Goal: Entertainment & Leisure: Consume media (video, audio)

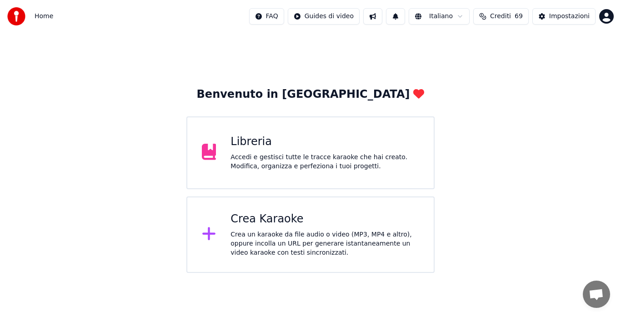
click at [253, 225] on div "Crea Karaoke" at bounding box center [324, 219] width 189 height 15
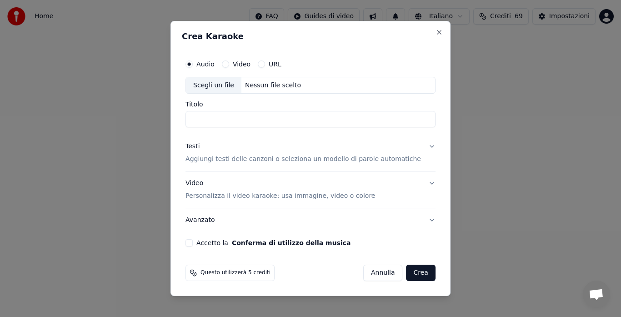
click at [265, 89] on div "Nessun file scelto" at bounding box center [272, 85] width 63 height 9
type input "**********"
click at [422, 143] on button "Testi Aggiungi testi delle canzoni o seleziona un modello di parole automatiche" at bounding box center [310, 153] width 250 height 36
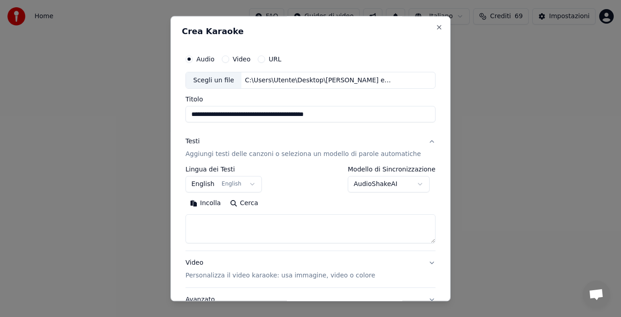
click at [254, 185] on button "English English" at bounding box center [223, 184] width 76 height 16
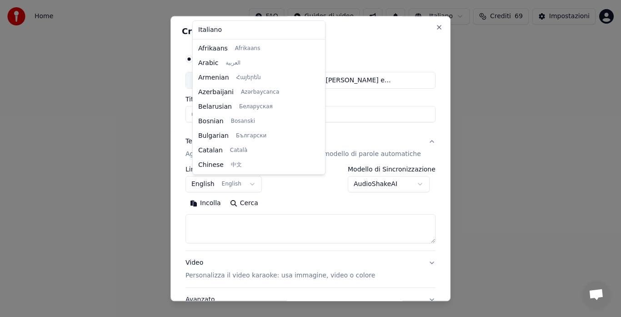
scroll to position [73, 0]
select select "**"
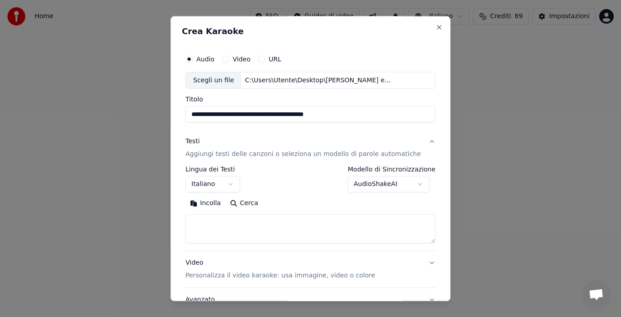
click at [216, 203] on button "Incolla" at bounding box center [205, 203] width 40 height 15
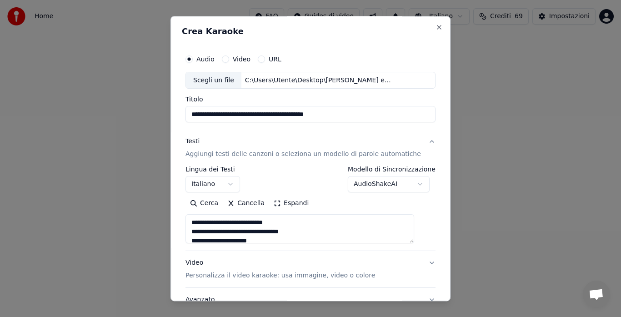
click at [415, 260] on button "Video Personalizza il video karaoke: usa immagine, video o colore" at bounding box center [310, 269] width 250 height 36
type textarea "**********"
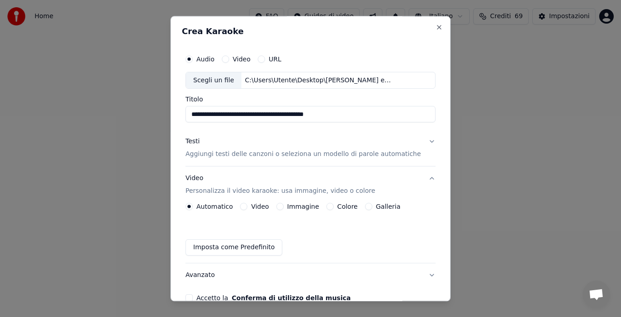
click at [365, 206] on button "Galleria" at bounding box center [368, 206] width 7 height 7
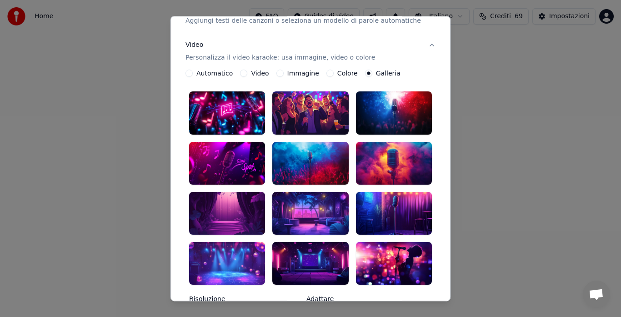
scroll to position [134, 0]
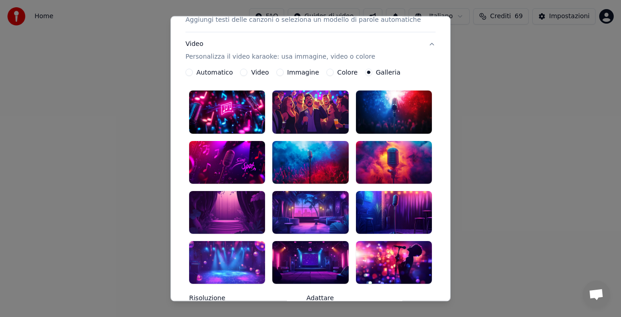
click at [326, 154] on div at bounding box center [310, 162] width 76 height 43
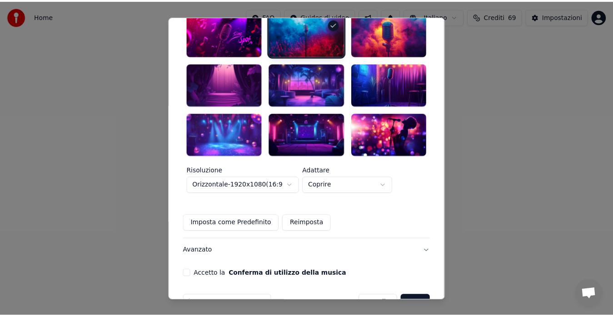
scroll to position [271, 0]
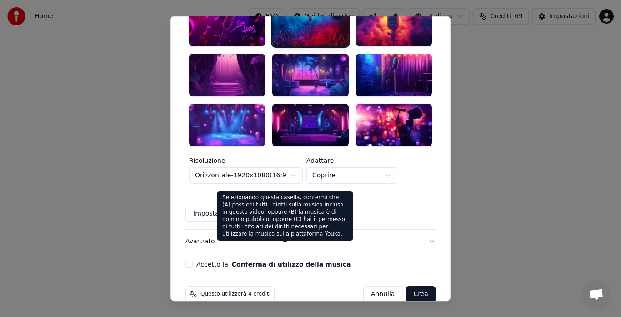
click at [300, 261] on button "Conferma di utilizzo della musica" at bounding box center [291, 264] width 119 height 6
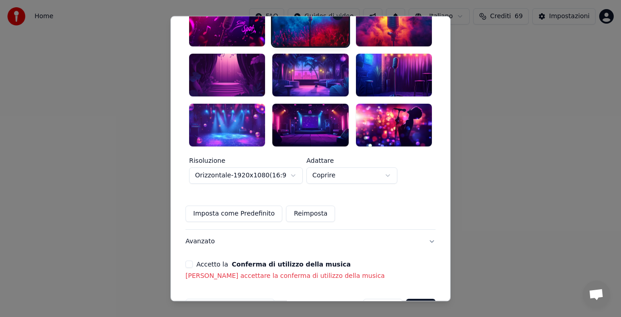
click at [193, 260] on button "Accetto la Conferma di utilizzo della musica" at bounding box center [188, 263] width 7 height 7
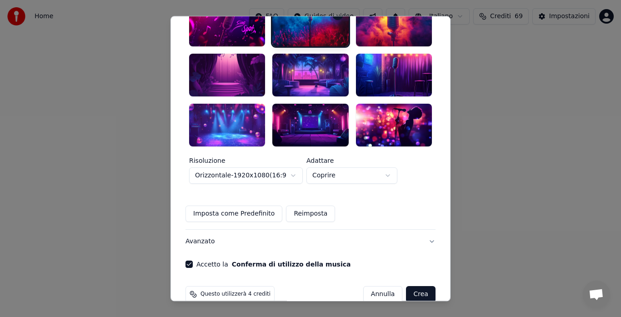
click at [406, 286] on button "Crea" at bounding box center [420, 294] width 29 height 16
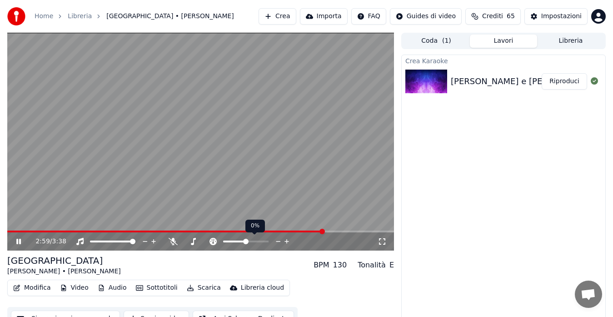
click at [280, 242] on icon at bounding box center [278, 241] width 9 height 9
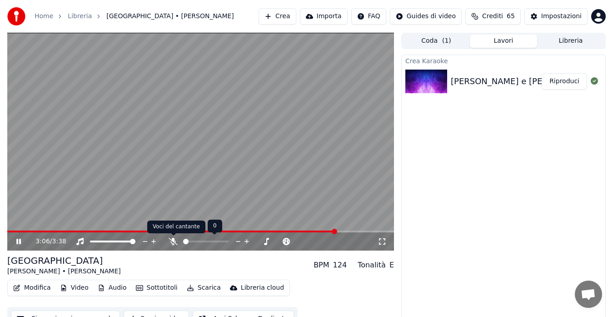
click at [176, 239] on icon at bounding box center [173, 241] width 9 height 7
click at [25, 287] on button "Modifica" at bounding box center [32, 287] width 45 height 13
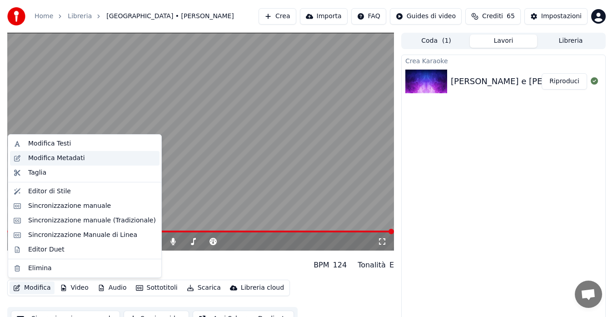
click at [50, 162] on div "Modifica Metadati" at bounding box center [56, 158] width 57 height 9
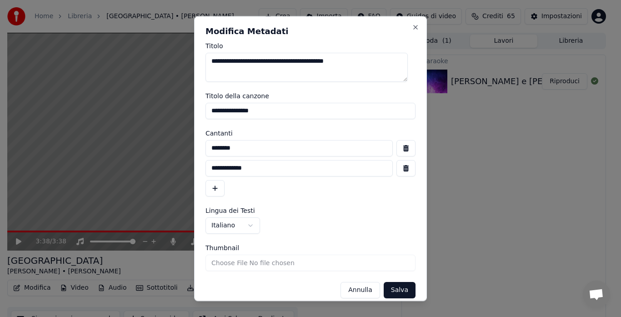
click at [239, 108] on input "**********" at bounding box center [310, 111] width 210 height 16
type input "**********"
click at [225, 166] on input "**********" at bounding box center [298, 168] width 187 height 16
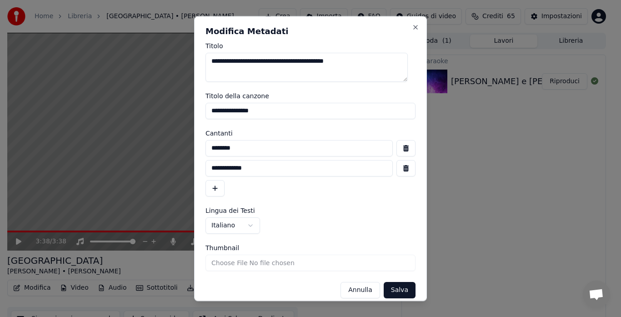
click at [225, 166] on input "**********" at bounding box center [298, 168] width 187 height 16
click at [238, 147] on input "********" at bounding box center [298, 148] width 187 height 16
type input "**********"
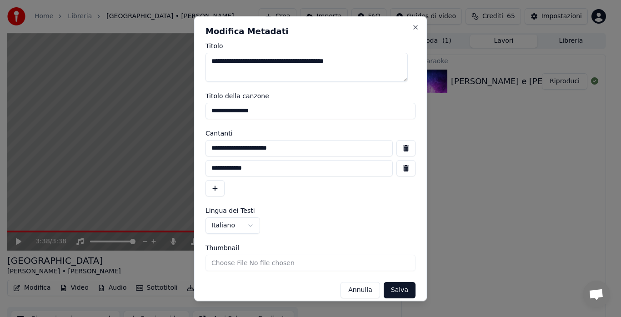
click at [310, 171] on input "**********" at bounding box center [298, 168] width 187 height 16
type input "**********"
click at [320, 192] on div "**********" at bounding box center [310, 168] width 210 height 56
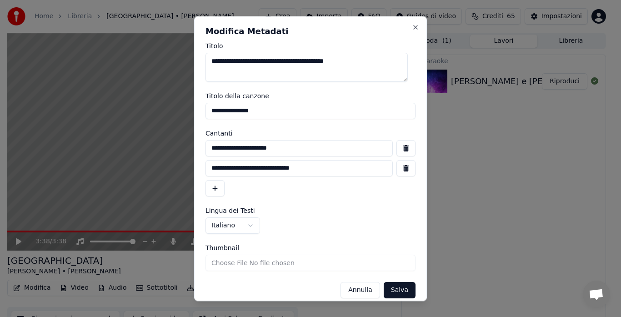
click at [390, 286] on button "Salva" at bounding box center [400, 290] width 32 height 16
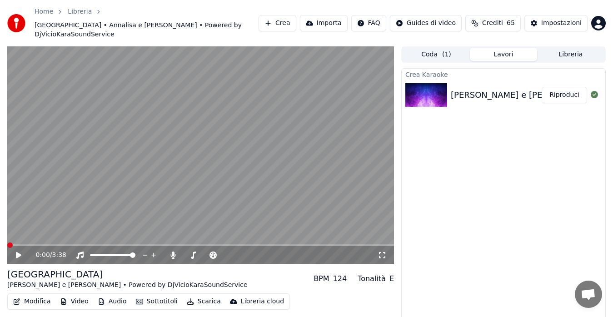
click at [20, 255] on icon at bounding box center [18, 255] width 5 height 6
click at [211, 255] on icon at bounding box center [213, 254] width 7 height 7
click at [287, 252] on icon at bounding box center [287, 254] width 9 height 9
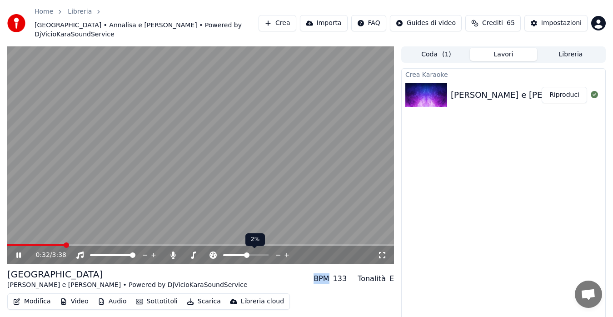
click at [287, 252] on icon at bounding box center [287, 254] width 9 height 9
click at [278, 254] on icon at bounding box center [278, 254] width 9 height 9
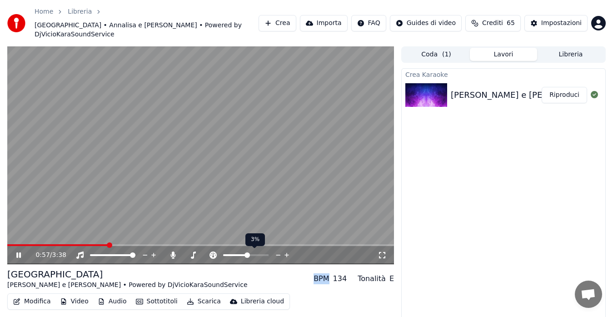
click at [278, 254] on icon at bounding box center [278, 254] width 9 height 9
click at [135, 254] on span at bounding box center [132, 254] width 5 height 5
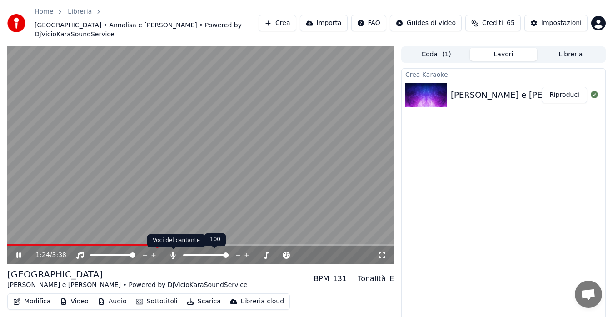
click at [170, 251] on icon at bounding box center [173, 254] width 9 height 7
click at [206, 255] on span at bounding box center [205, 254] width 5 height 5
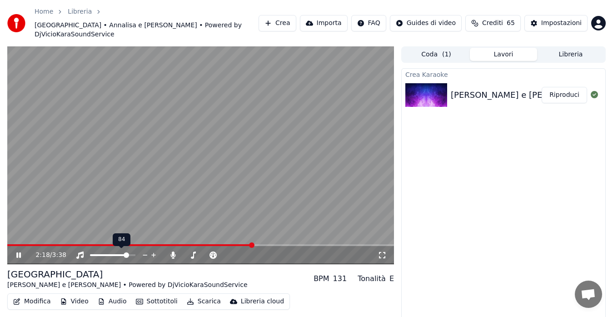
click at [128, 255] on span at bounding box center [126, 254] width 5 height 5
click at [214, 253] on icon at bounding box center [213, 254] width 9 height 7
click at [242, 255] on span at bounding box center [232, 255] width 19 height 2
click at [247, 253] on div at bounding box center [254, 254] width 73 height 9
click at [245, 253] on span at bounding box center [245, 254] width 5 height 5
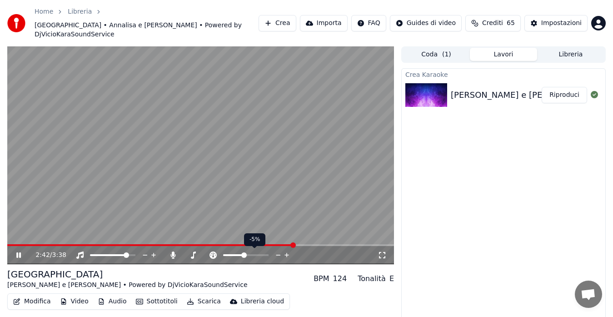
click at [244, 253] on span at bounding box center [243, 254] width 5 height 5
click at [247, 253] on span at bounding box center [247, 254] width 5 height 5
click at [247, 253] on span at bounding box center [246, 254] width 5 height 5
click at [246, 253] on span at bounding box center [245, 254] width 5 height 5
click at [245, 255] on span at bounding box center [245, 254] width 5 height 5
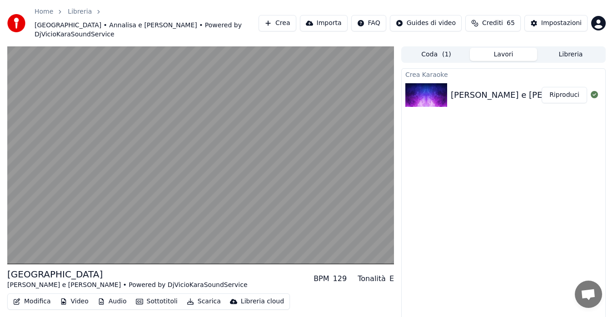
click at [453, 198] on div "Crea Karaoke [PERSON_NAME] e [PERSON_NAME] - Piazza San Marco - Mix Riproduci" at bounding box center [503, 202] width 205 height 269
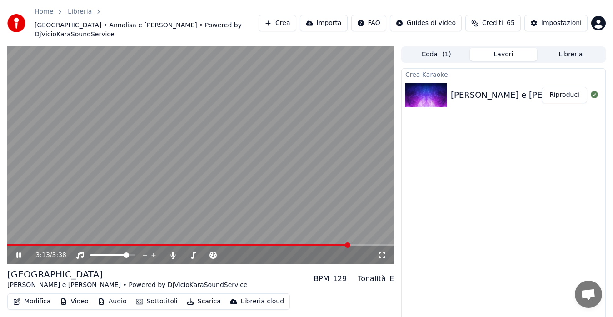
click at [35, 300] on button "Modifica" at bounding box center [32, 301] width 45 height 13
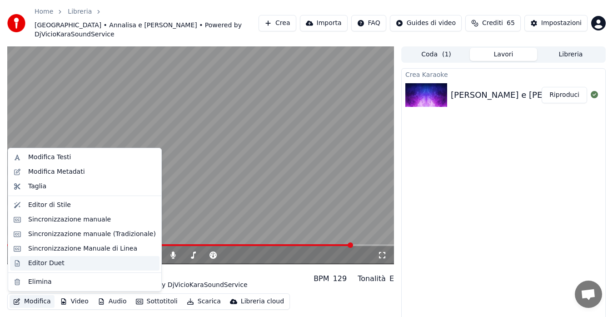
click at [45, 265] on div "Editor Duet" at bounding box center [46, 263] width 36 height 9
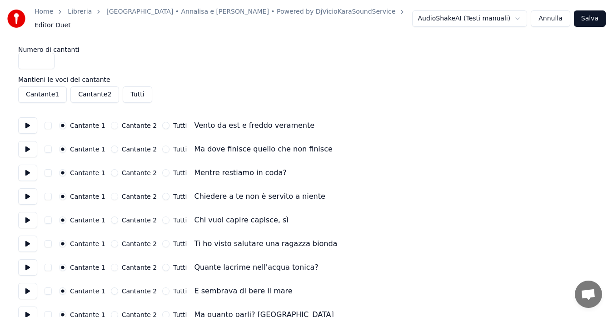
click at [30, 118] on button at bounding box center [27, 125] width 19 height 16
click at [25, 123] on button at bounding box center [27, 125] width 19 height 16
click at [28, 145] on button at bounding box center [27, 149] width 19 height 16
click at [30, 171] on button at bounding box center [27, 173] width 19 height 16
click at [31, 189] on button at bounding box center [27, 196] width 19 height 16
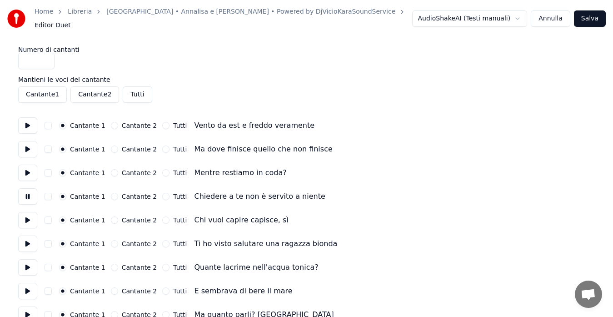
click at [24, 214] on button at bounding box center [27, 220] width 19 height 16
click at [27, 236] on button at bounding box center [27, 243] width 19 height 16
click at [25, 262] on button at bounding box center [27, 267] width 19 height 16
click at [28, 287] on button at bounding box center [27, 291] width 19 height 16
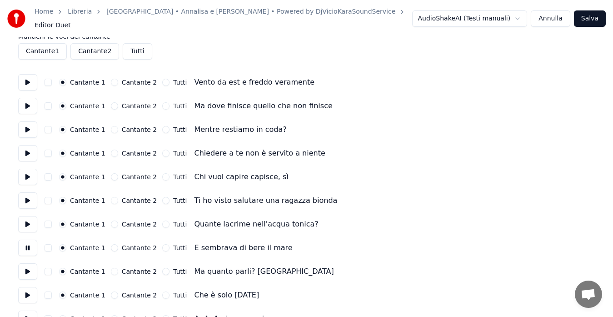
scroll to position [44, 0]
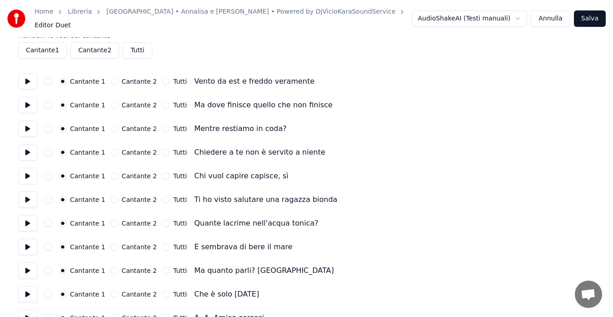
click at [29, 270] on button at bounding box center [27, 270] width 19 height 16
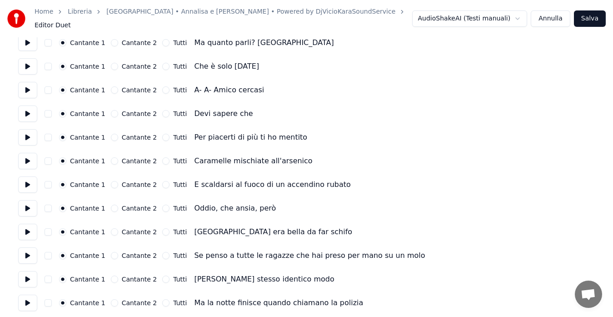
scroll to position [274, 0]
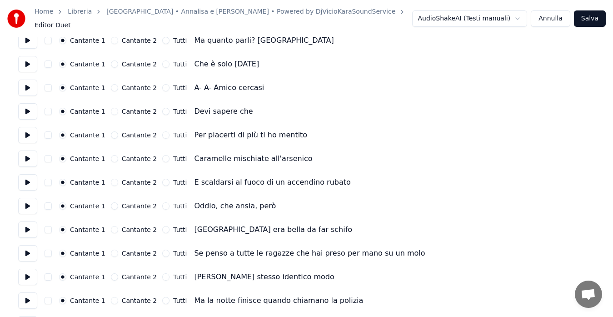
click at [28, 56] on button at bounding box center [27, 64] width 19 height 16
click at [29, 88] on button at bounding box center [27, 88] width 19 height 16
click at [28, 105] on button at bounding box center [27, 111] width 19 height 16
click at [25, 130] on button at bounding box center [27, 135] width 19 height 16
click at [25, 152] on button at bounding box center [27, 158] width 19 height 16
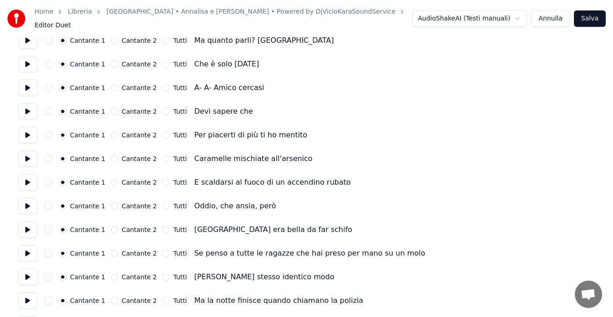
click at [28, 175] on button at bounding box center [27, 182] width 19 height 16
click at [25, 198] on button at bounding box center [27, 206] width 19 height 16
click at [26, 222] on button at bounding box center [27, 229] width 19 height 16
click at [28, 248] on button at bounding box center [27, 253] width 19 height 16
click at [28, 272] on button at bounding box center [27, 277] width 19 height 16
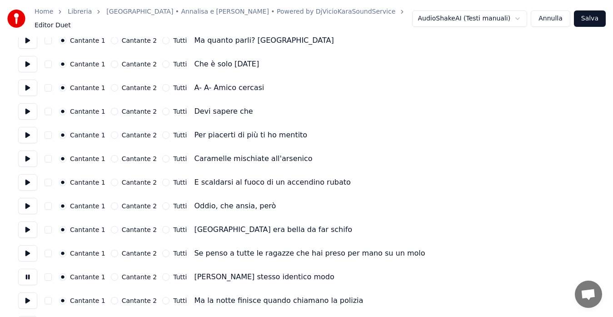
click at [28, 299] on button at bounding box center [27, 300] width 19 height 16
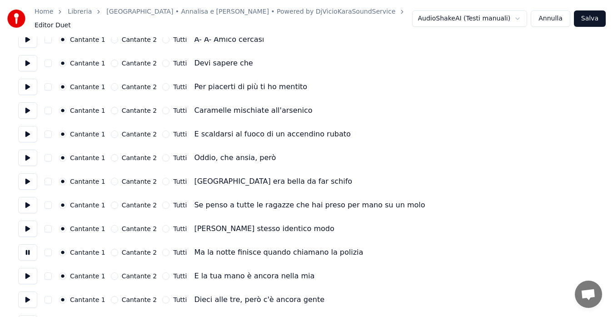
scroll to position [327, 0]
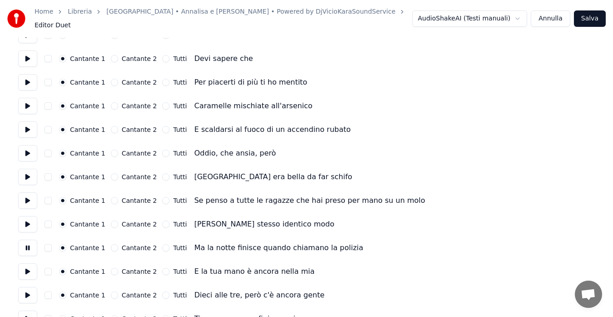
click at [26, 270] on button at bounding box center [27, 271] width 19 height 16
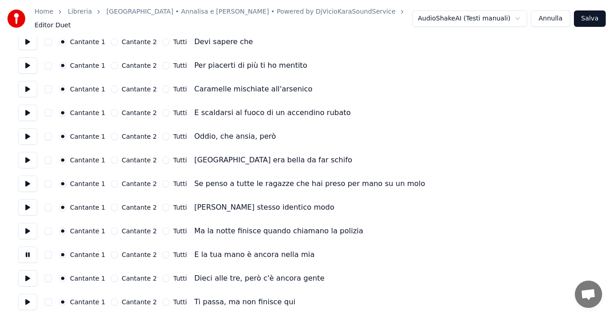
scroll to position [345, 0]
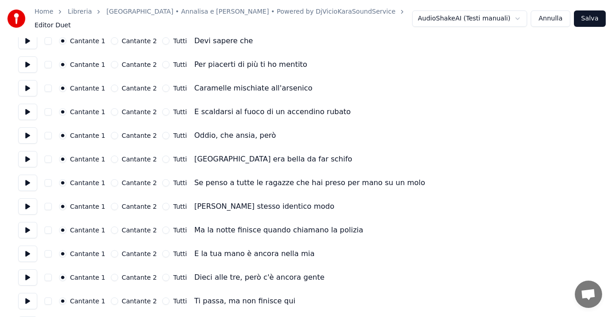
click at [26, 270] on button at bounding box center [27, 277] width 19 height 16
click at [111, 274] on button "Cantante 2" at bounding box center [114, 277] width 7 height 7
click at [26, 295] on button at bounding box center [27, 301] width 19 height 16
click at [111, 297] on button "Cantante 2" at bounding box center [114, 300] width 7 height 7
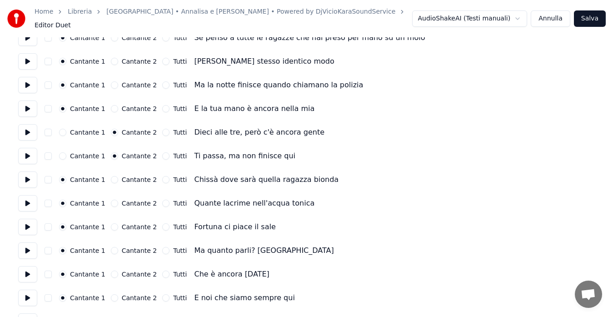
scroll to position [490, 0]
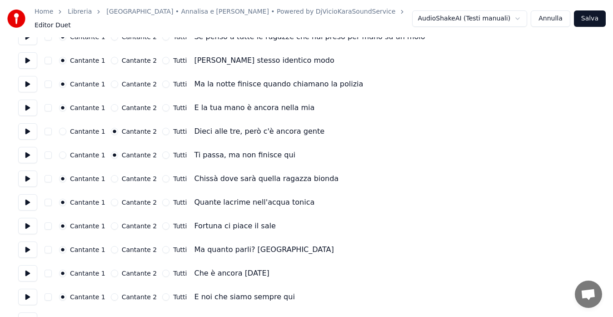
click at [23, 179] on button at bounding box center [27, 178] width 19 height 16
click at [111, 177] on button "Cantante 2" at bounding box center [114, 178] width 7 height 7
click at [27, 199] on button at bounding box center [27, 202] width 19 height 16
click at [111, 200] on button "Cantante 2" at bounding box center [114, 202] width 7 height 7
click at [27, 218] on button at bounding box center [27, 226] width 19 height 16
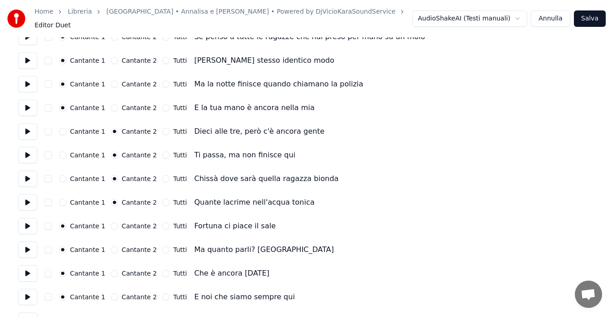
click at [111, 222] on button "Cantante 2" at bounding box center [114, 225] width 7 height 7
click at [29, 241] on button at bounding box center [27, 249] width 19 height 16
click at [111, 246] on button "Cantante 2" at bounding box center [114, 249] width 7 height 7
click at [33, 266] on button at bounding box center [27, 273] width 19 height 16
click at [111, 270] on button "Cantante 2" at bounding box center [114, 273] width 7 height 7
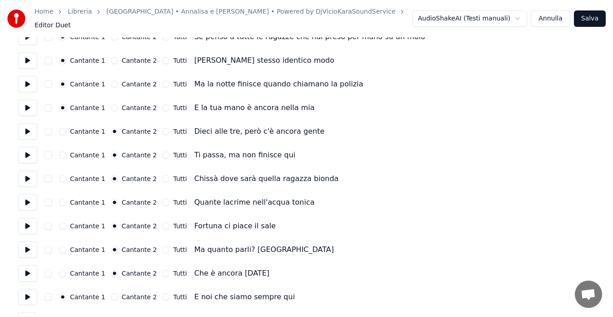
click at [33, 293] on button at bounding box center [27, 297] width 19 height 16
click at [111, 293] on button "Cantante 2" at bounding box center [114, 296] width 7 height 7
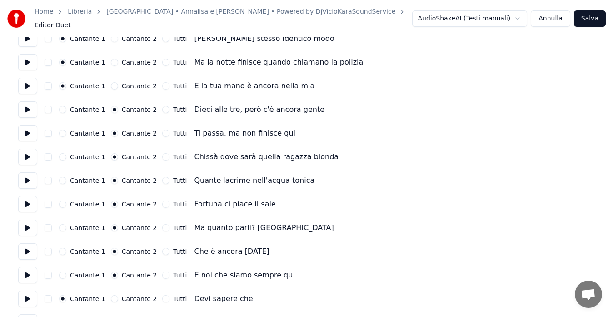
scroll to position [513, 0]
click at [25, 292] on button at bounding box center [27, 298] width 19 height 16
click at [111, 295] on button "Cantante 2" at bounding box center [114, 298] width 7 height 7
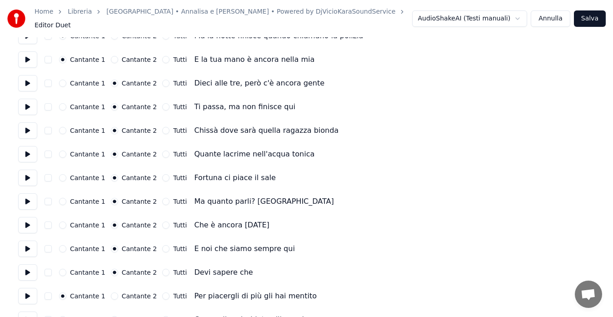
scroll to position [539, 0]
click at [24, 293] on button at bounding box center [27, 295] width 19 height 16
click at [111, 292] on button "Cantante 2" at bounding box center [114, 295] width 7 height 7
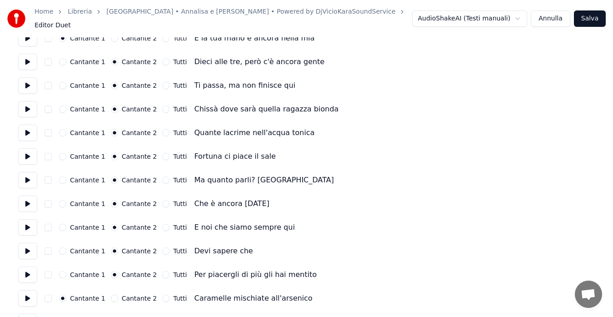
scroll to position [561, 0]
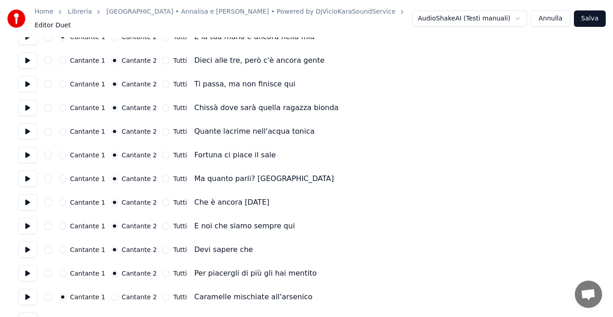
click at [25, 297] on button at bounding box center [27, 297] width 19 height 16
click at [111, 293] on button "Cantante 2" at bounding box center [114, 296] width 7 height 7
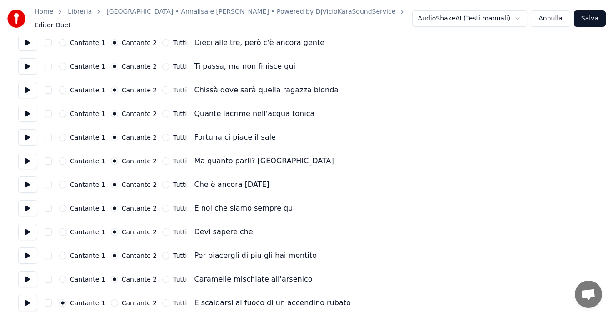
scroll to position [583, 0]
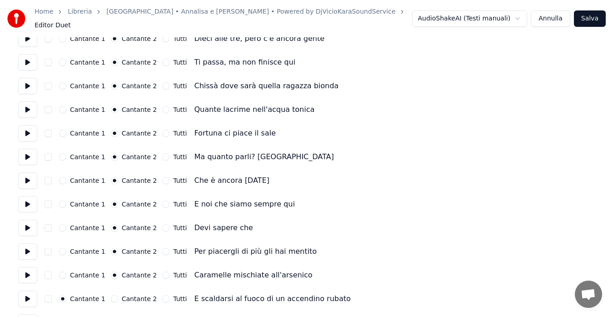
click at [29, 295] on button at bounding box center [27, 298] width 19 height 16
click at [162, 295] on button "Tutti" at bounding box center [165, 298] width 7 height 7
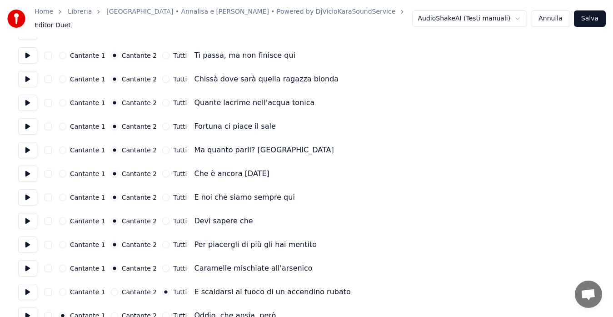
scroll to position [610, 0]
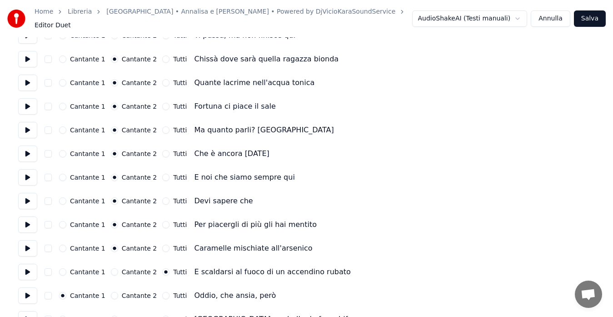
click at [29, 290] on button at bounding box center [27, 295] width 19 height 16
click at [162, 292] on button "Tutti" at bounding box center [165, 295] width 7 height 7
click at [26, 290] on button at bounding box center [27, 295] width 19 height 16
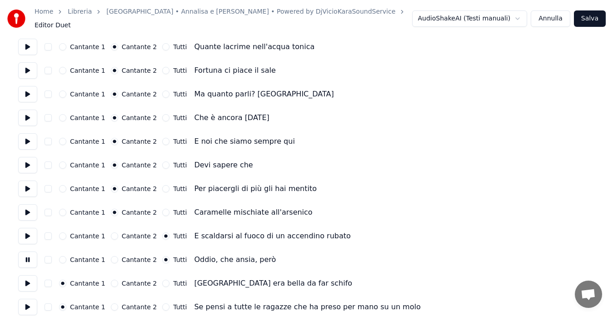
scroll to position [650, 0]
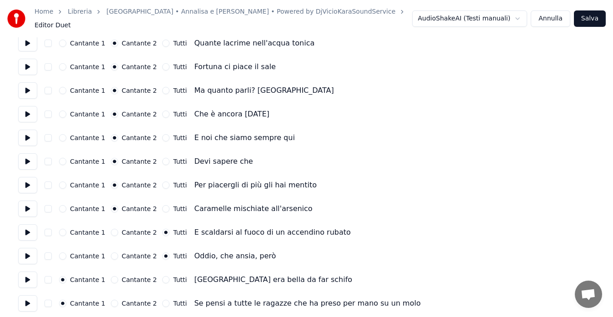
click at [24, 276] on button at bounding box center [27, 279] width 19 height 16
click at [162, 276] on button "Tutti" at bounding box center [165, 279] width 7 height 7
click at [21, 295] on button at bounding box center [27, 303] width 19 height 16
click at [162, 300] on button "Tutti" at bounding box center [165, 303] width 7 height 7
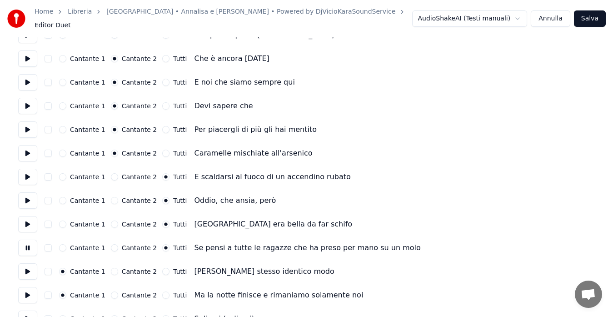
scroll to position [711, 0]
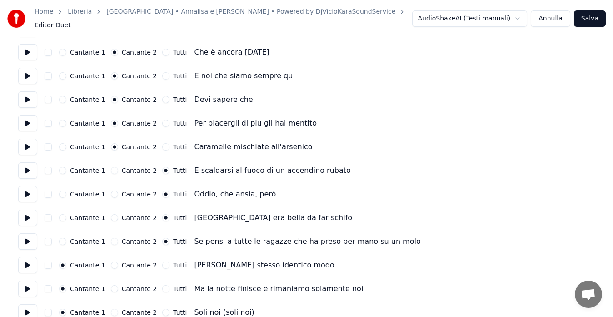
click at [30, 264] on button at bounding box center [27, 265] width 19 height 16
click at [162, 261] on button "Tutti" at bounding box center [165, 264] width 7 height 7
click at [26, 285] on button at bounding box center [27, 288] width 19 height 16
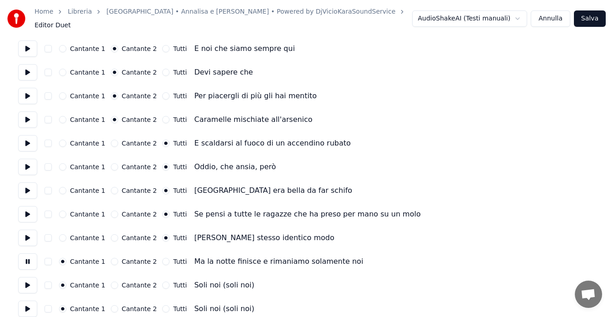
scroll to position [742, 0]
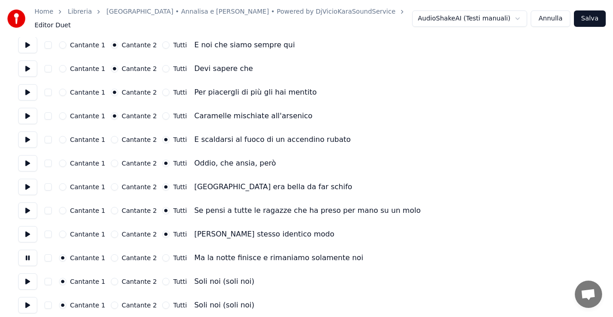
click at [32, 281] on button at bounding box center [27, 281] width 19 height 16
click at [162, 278] on button "Tutti" at bounding box center [165, 281] width 7 height 7
click at [27, 297] on button at bounding box center [27, 305] width 19 height 16
click at [162, 301] on button "Tutti" at bounding box center [165, 304] width 7 height 7
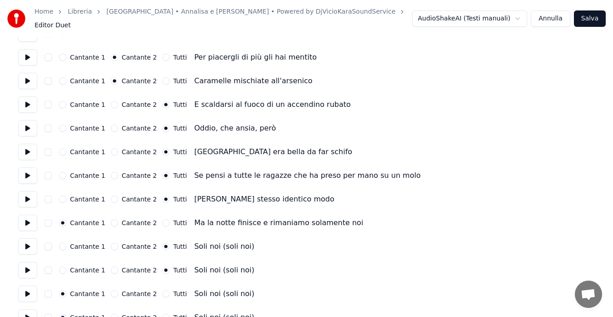
scroll to position [778, 0]
click at [28, 287] on button at bounding box center [27, 293] width 19 height 16
click at [162, 290] on button "Tutti" at bounding box center [165, 293] width 7 height 7
click at [25, 312] on button at bounding box center [27, 317] width 19 height 16
click at [162, 313] on button "Tutti" at bounding box center [165, 316] width 7 height 7
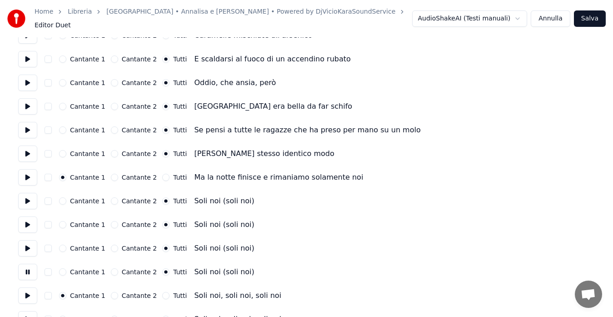
scroll to position [826, 0]
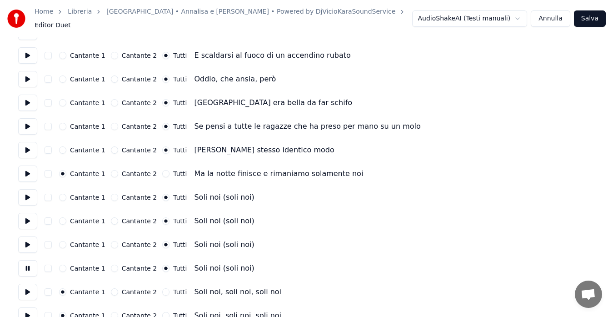
click at [32, 293] on button at bounding box center [27, 292] width 19 height 16
click at [162, 288] on button "Tutti" at bounding box center [165, 291] width 7 height 7
click at [22, 310] on button at bounding box center [27, 315] width 19 height 16
click at [162, 312] on button "Tutti" at bounding box center [165, 315] width 7 height 7
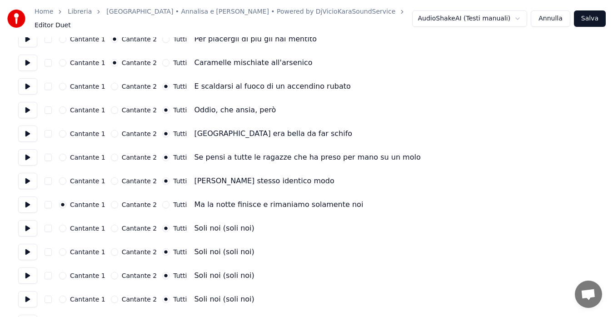
scroll to position [791, 0]
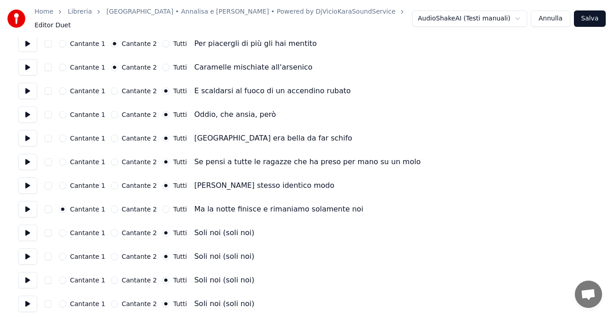
click at [32, 203] on button at bounding box center [27, 209] width 19 height 16
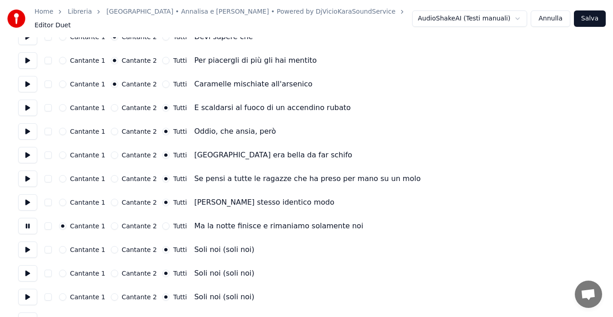
scroll to position [773, 0]
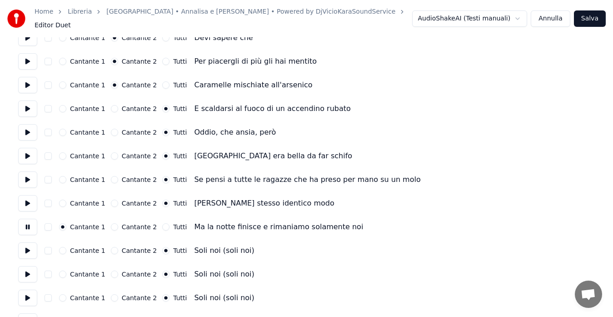
click at [32, 203] on button at bounding box center [27, 203] width 19 height 16
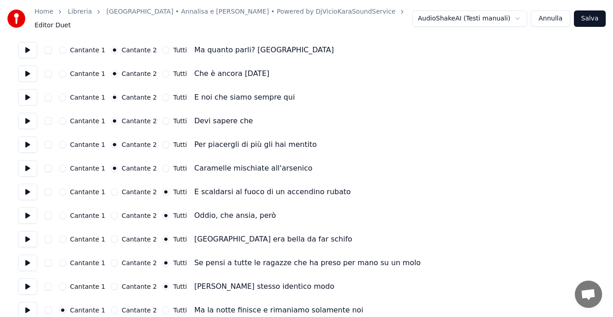
scroll to position [690, 0]
click at [35, 163] on button at bounding box center [27, 168] width 19 height 16
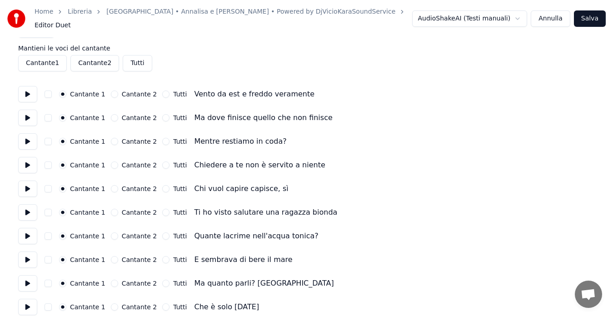
scroll to position [0, 0]
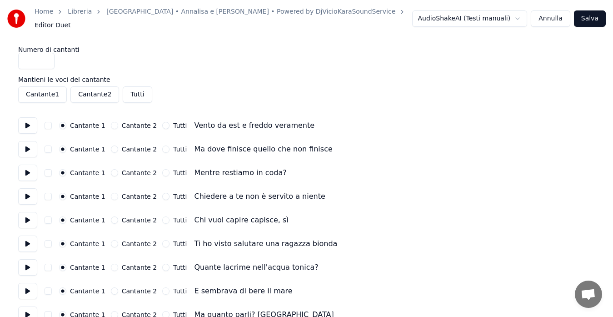
click at [26, 117] on button at bounding box center [27, 125] width 19 height 16
click at [30, 267] on button at bounding box center [27, 267] width 19 height 16
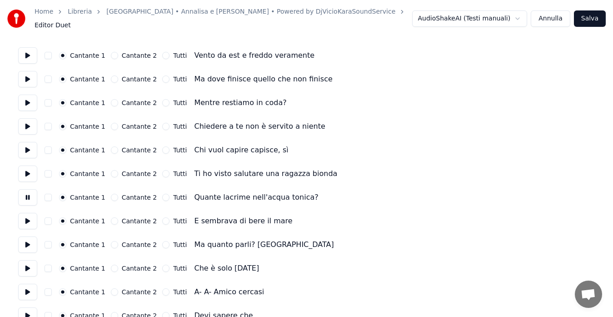
scroll to position [71, 0]
click at [30, 265] on button at bounding box center [27, 267] width 19 height 16
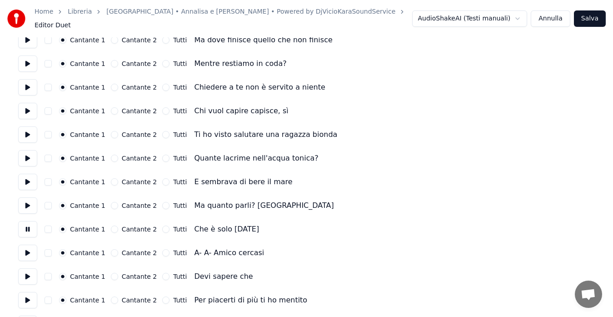
scroll to position [124, 0]
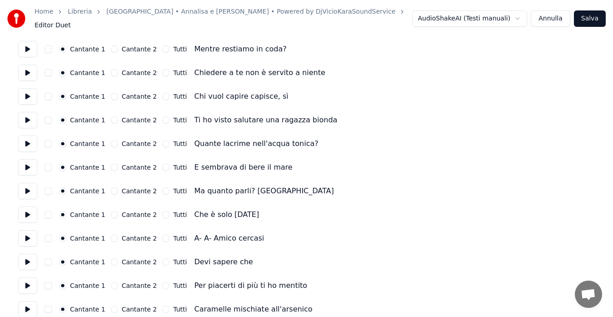
click at [28, 237] on button at bounding box center [27, 238] width 19 height 16
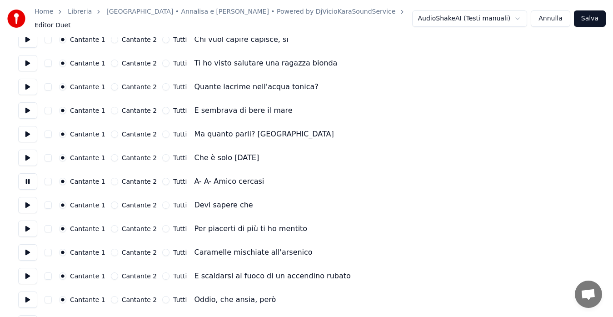
scroll to position [181, 0]
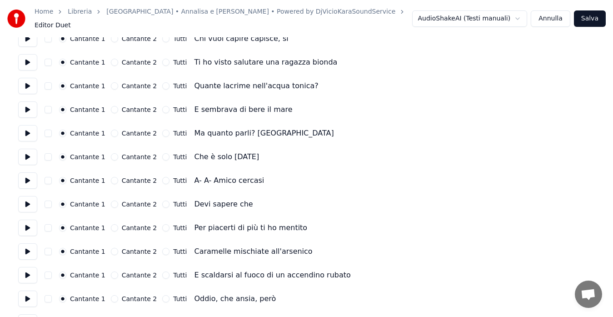
click at [29, 244] on button at bounding box center [27, 251] width 19 height 16
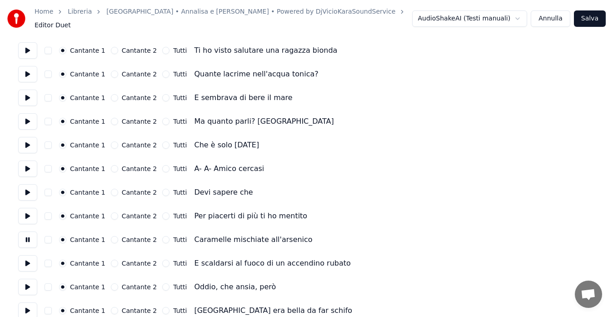
scroll to position [195, 0]
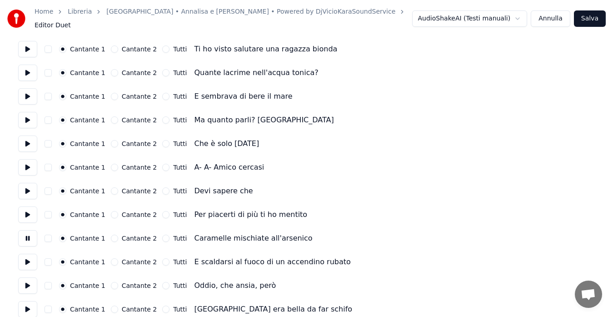
click at [27, 260] on button at bounding box center [27, 262] width 19 height 16
click at [30, 280] on button at bounding box center [27, 285] width 19 height 16
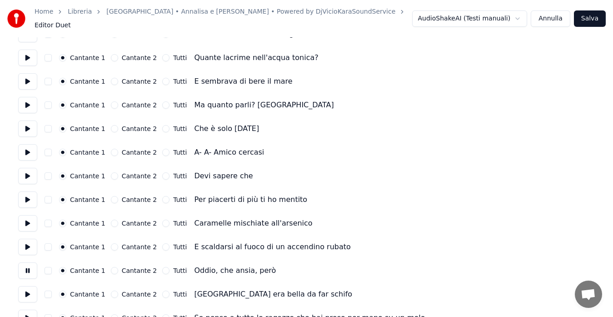
scroll to position [221, 0]
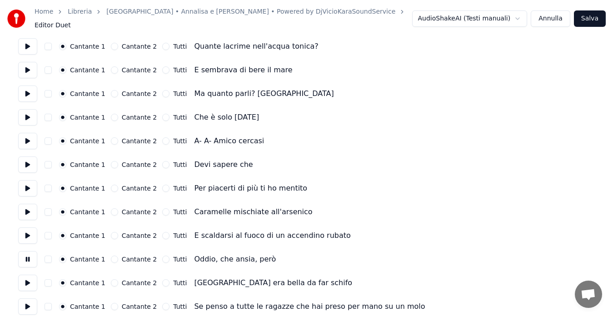
click at [30, 280] on button at bounding box center [27, 283] width 19 height 16
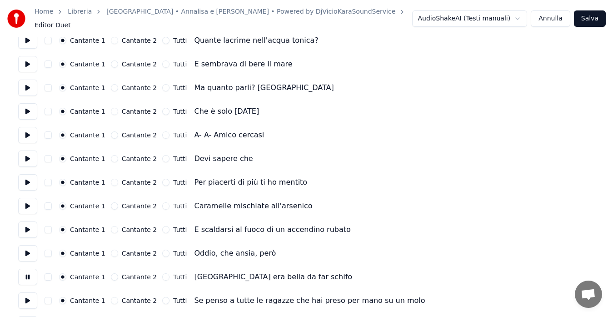
scroll to position [247, 0]
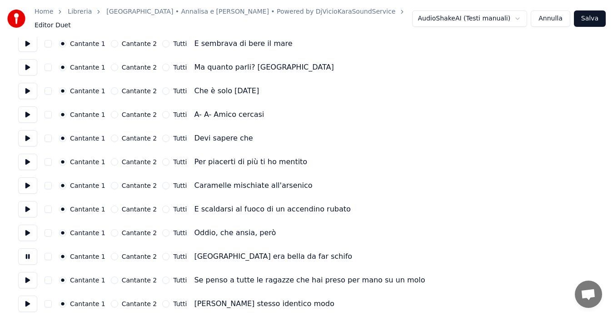
click at [30, 280] on button at bounding box center [27, 280] width 19 height 16
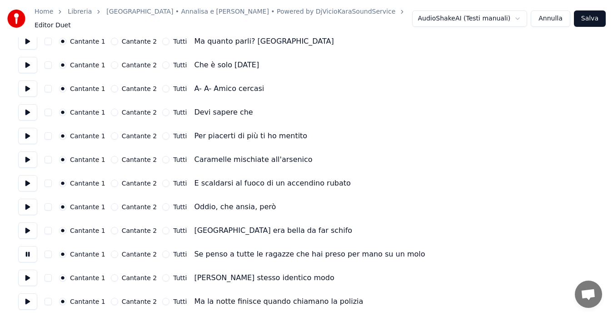
scroll to position [274, 0]
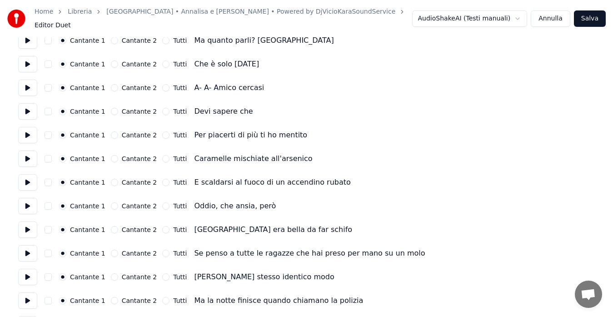
click at [30, 278] on button at bounding box center [27, 277] width 19 height 16
click at [30, 294] on button at bounding box center [27, 300] width 19 height 16
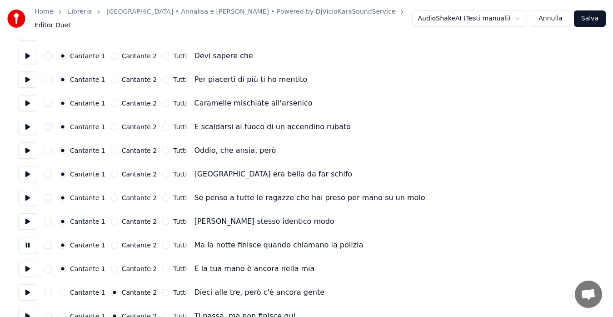
scroll to position [331, 0]
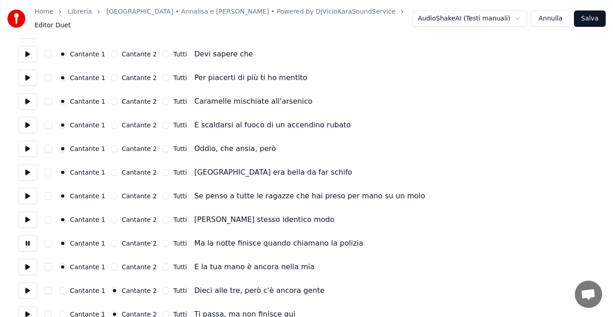
click at [25, 267] on button at bounding box center [27, 267] width 19 height 16
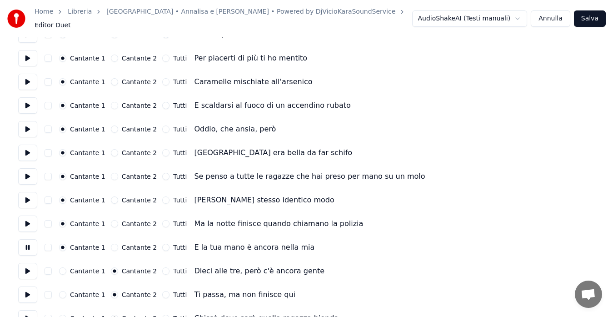
scroll to position [358, 0]
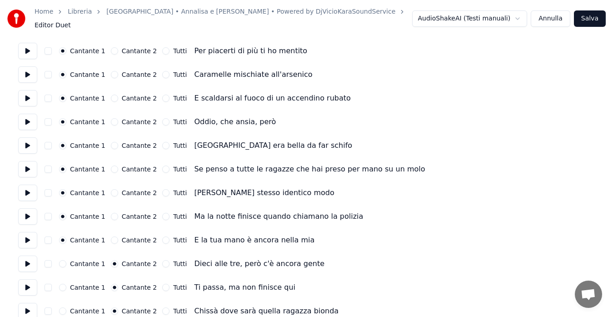
click at [26, 261] on button at bounding box center [27, 263] width 19 height 16
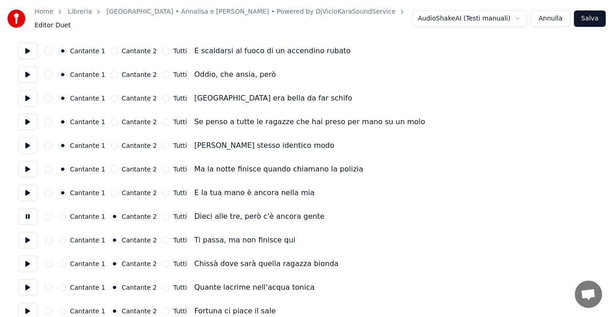
scroll to position [406, 0]
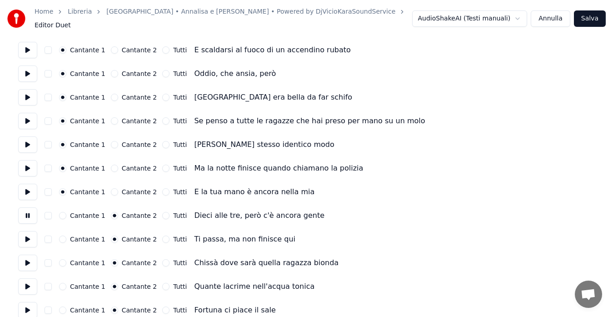
click at [32, 284] on button at bounding box center [27, 286] width 19 height 16
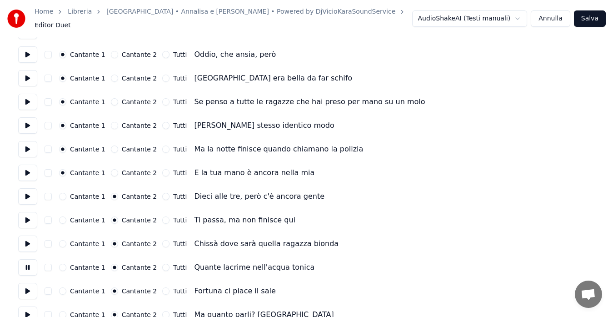
scroll to position [433, 0]
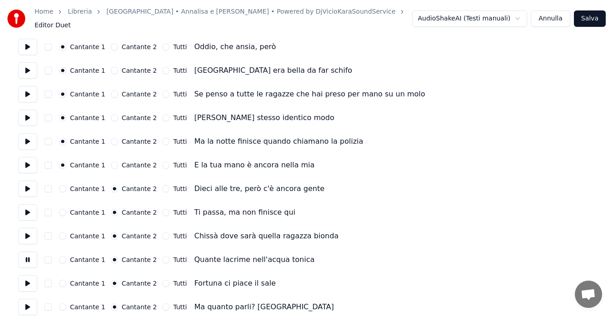
click at [32, 284] on button at bounding box center [27, 283] width 19 height 16
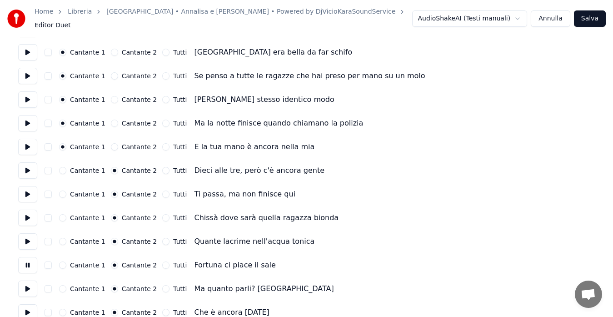
scroll to position [460, 0]
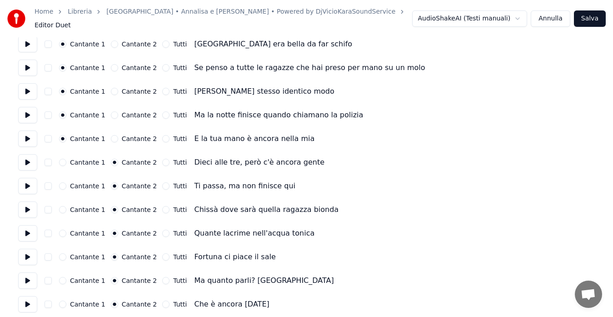
click at [30, 279] on button at bounding box center [27, 280] width 19 height 16
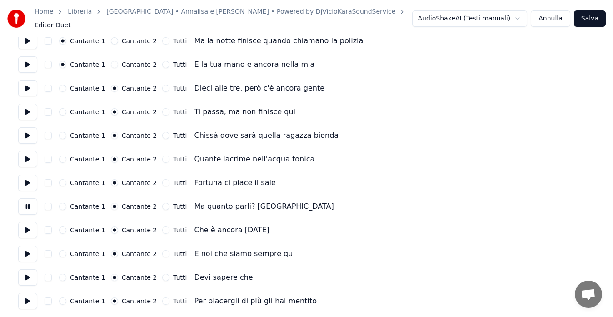
scroll to position [535, 0]
click at [26, 251] on button at bounding box center [27, 253] width 19 height 16
click at [27, 275] on button at bounding box center [27, 276] width 19 height 16
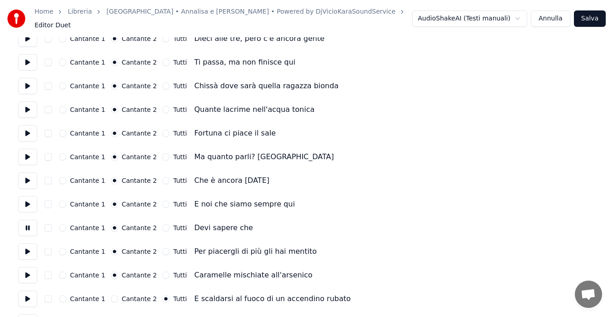
scroll to position [588, 0]
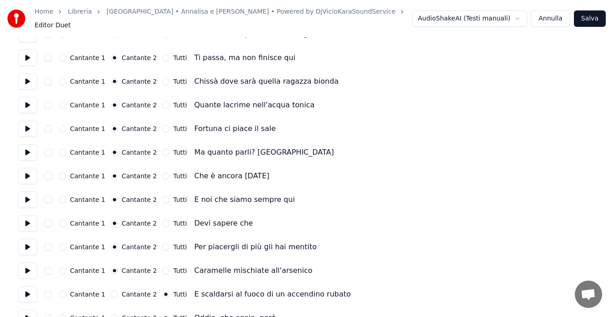
click at [27, 245] on button at bounding box center [27, 247] width 19 height 16
click at [162, 243] on button "Tutti" at bounding box center [165, 246] width 7 height 7
click at [162, 267] on button "Tutti" at bounding box center [165, 270] width 7 height 7
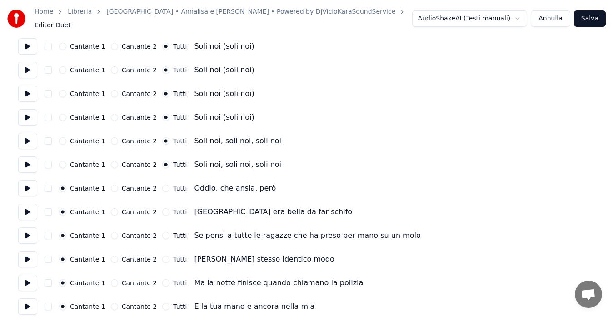
scroll to position [980, 0]
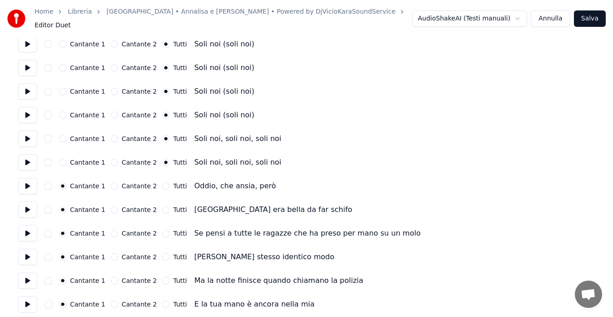
click at [589, 17] on button "Salva" at bounding box center [590, 18] width 32 height 16
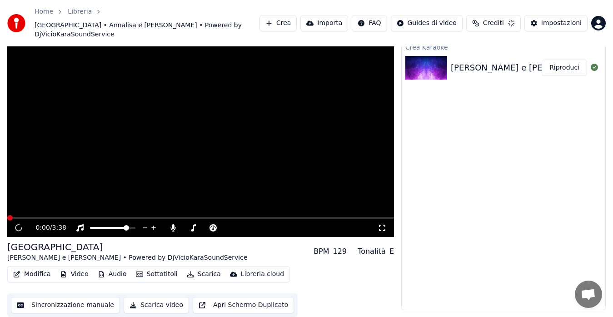
scroll to position [27, 0]
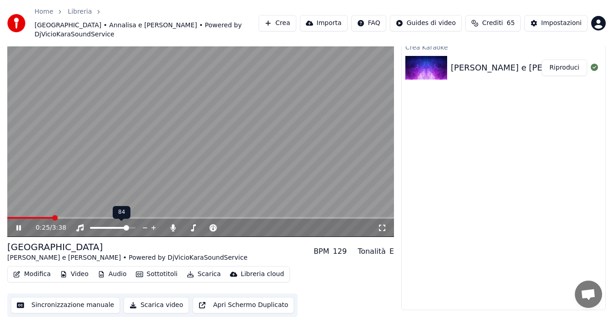
click at [128, 217] on div "84 84" at bounding box center [122, 212] width 18 height 13
click at [130, 217] on span at bounding box center [200, 218] width 387 height 2
click at [132, 227] on span at bounding box center [112, 228] width 45 height 2
click at [135, 227] on span at bounding box center [132, 227] width 5 height 5
click at [133, 227] on span at bounding box center [130, 227] width 5 height 5
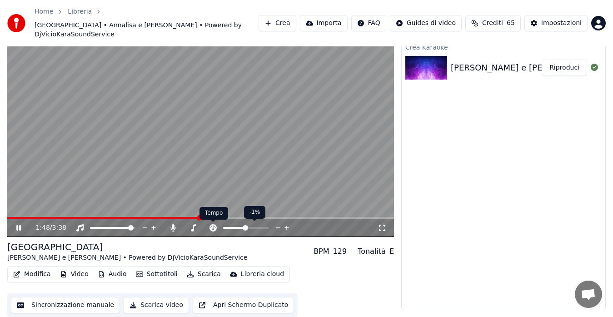
click at [212, 226] on icon at bounding box center [213, 227] width 9 height 7
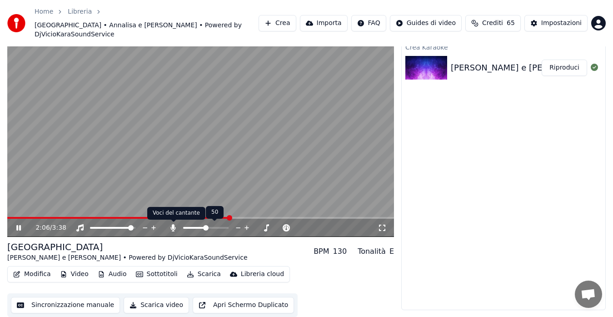
click at [173, 230] on icon at bounding box center [173, 227] width 5 height 7
click at [173, 230] on icon at bounding box center [173, 227] width 9 height 7
click at [173, 230] on icon at bounding box center [173, 227] width 5 height 7
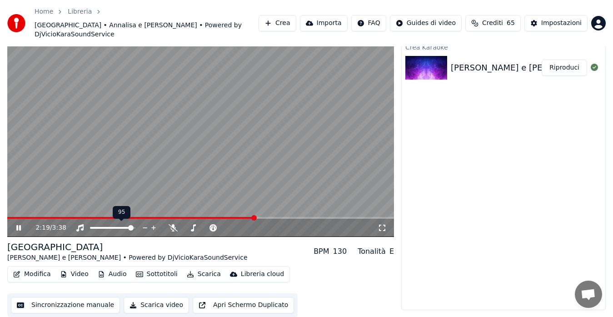
click at [154, 227] on icon at bounding box center [153, 227] width 5 height 5
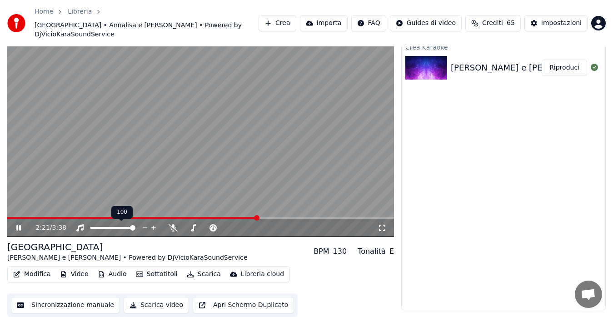
click at [154, 227] on icon at bounding box center [153, 227] width 5 height 5
click at [463, 167] on div "Crea Karaoke [PERSON_NAME] e [PERSON_NAME] - Piazza San Marco - Mix Riproduci" at bounding box center [503, 175] width 205 height 269
click at [10, 216] on video at bounding box center [200, 128] width 387 height 218
click at [10, 218] on span at bounding box center [141, 218] width 269 height 2
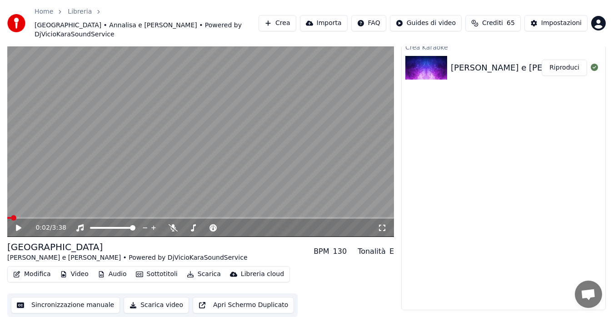
click at [7, 219] on span at bounding box center [9, 218] width 4 height 2
click at [0, 220] on div "0:02 / 3:38 PIAZZA SAN [PERSON_NAME] e [PERSON_NAME] • Powered by DjVicioKaraSo…" at bounding box center [306, 168] width 613 height 298
click at [17, 225] on icon at bounding box center [18, 228] width 5 height 6
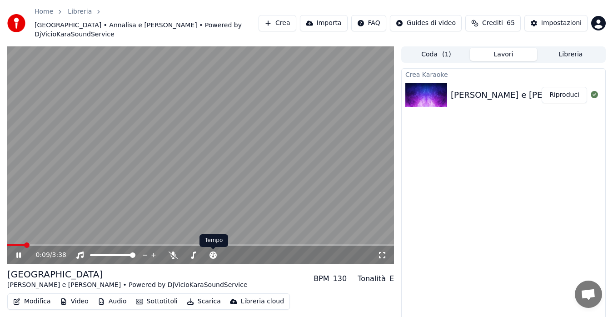
scroll to position [5, 0]
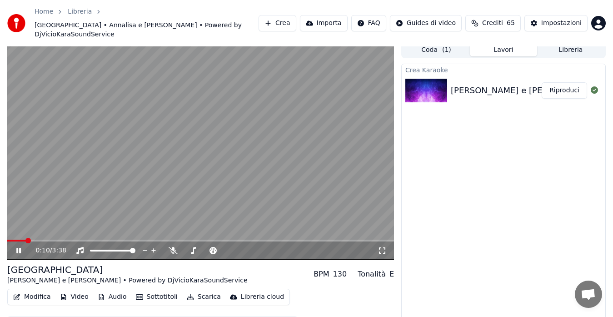
click at [193, 296] on button "Scarica" at bounding box center [203, 296] width 41 height 13
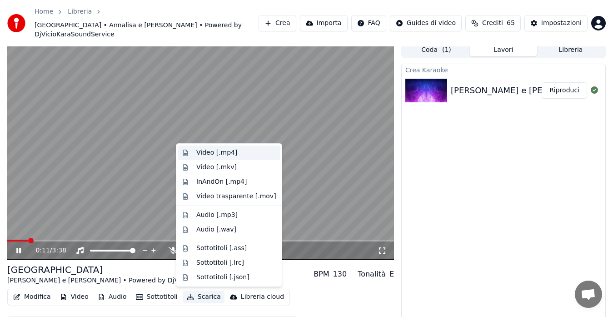
click at [224, 154] on div "Video [.mp4]" at bounding box center [216, 152] width 41 height 9
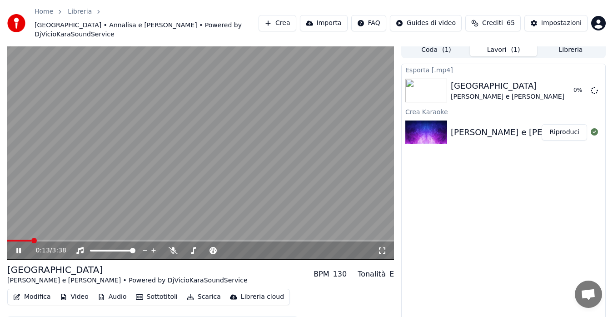
click at [17, 251] on icon at bounding box center [18, 250] width 5 height 5
